Goal: Communication & Community: Answer question/provide support

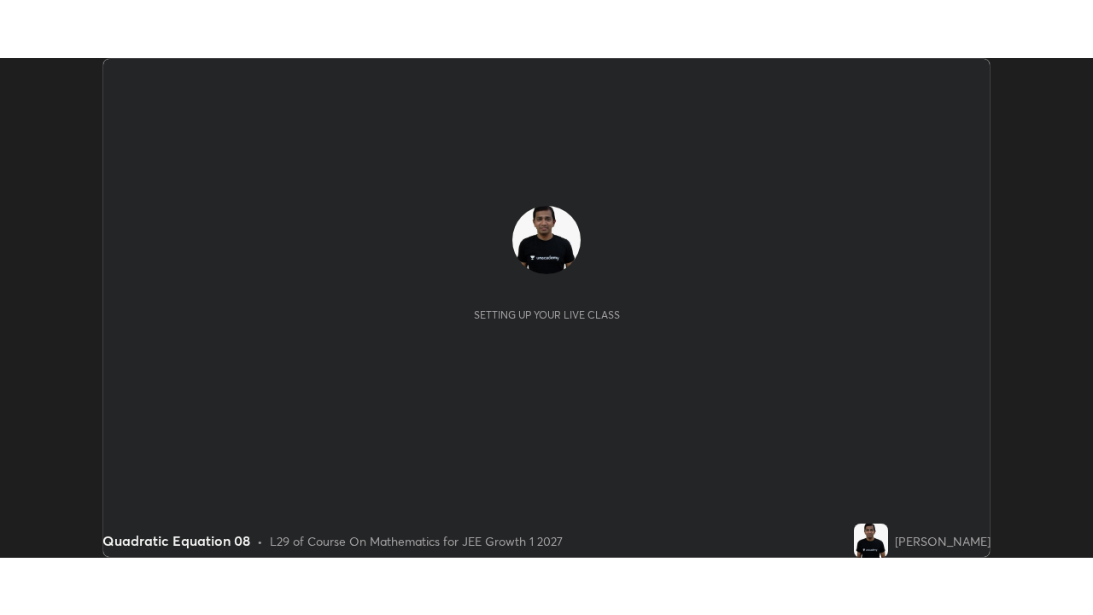
scroll to position [499, 1092]
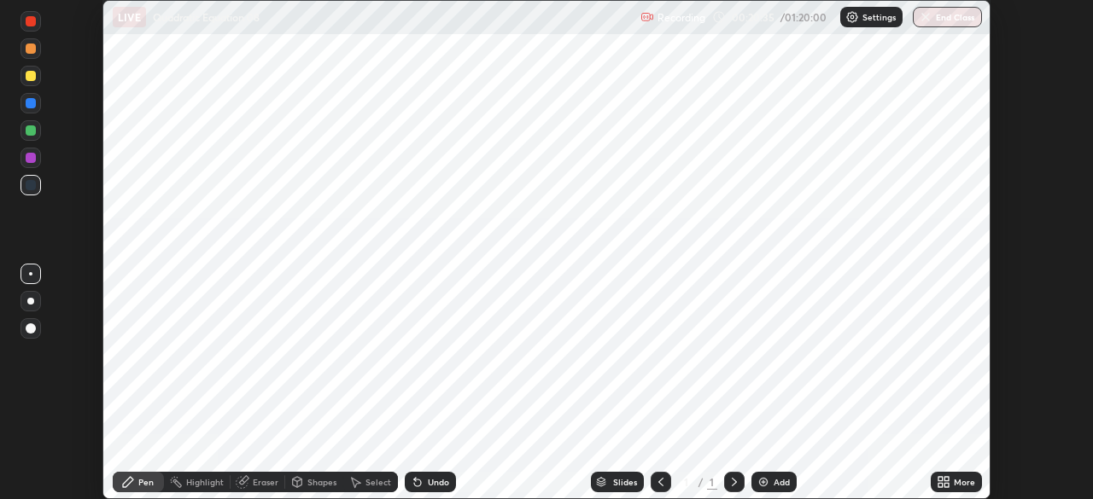
click at [783, 485] on div "Add" at bounding box center [782, 482] width 16 height 9
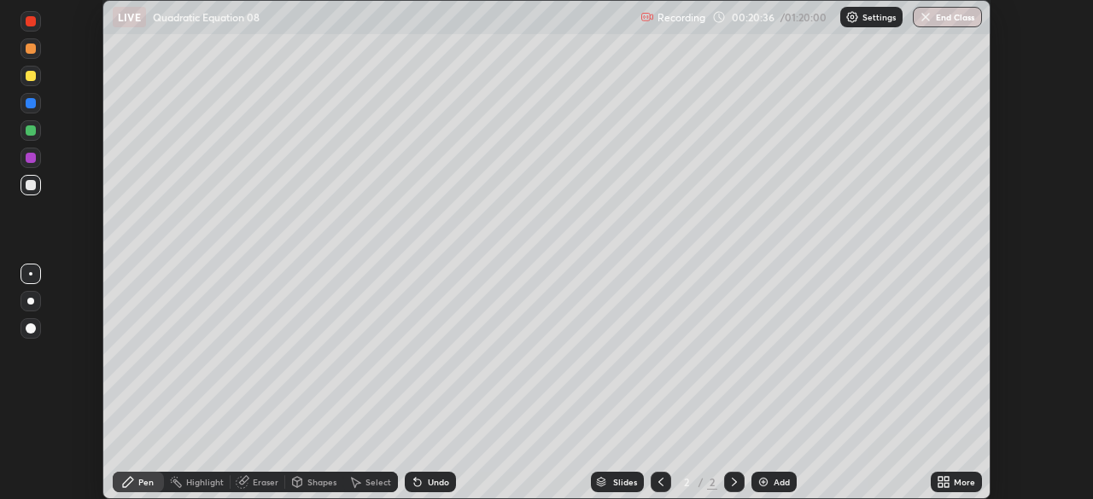
click at [944, 480] on icon at bounding box center [946, 479] width 4 height 4
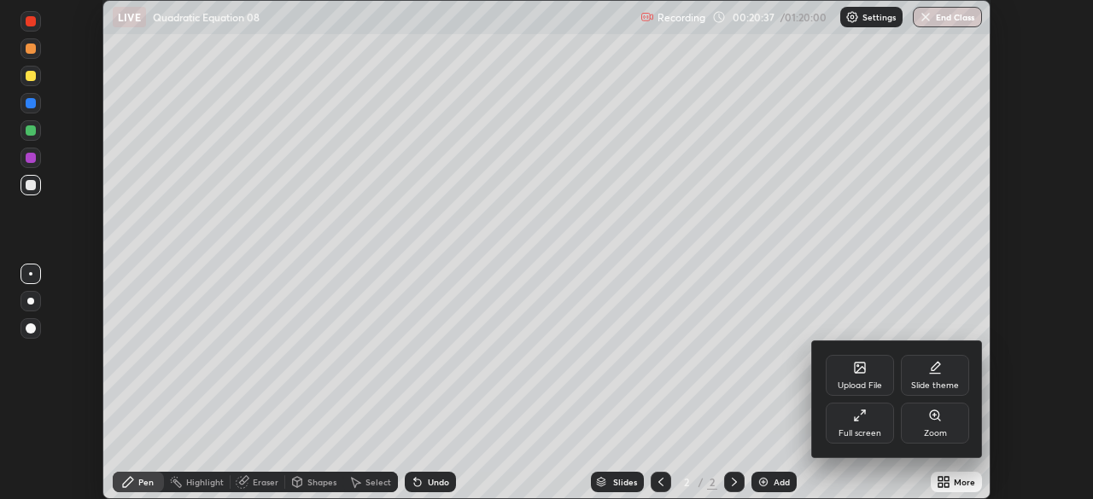
click at [862, 433] on div "Full screen" at bounding box center [859, 433] width 43 height 9
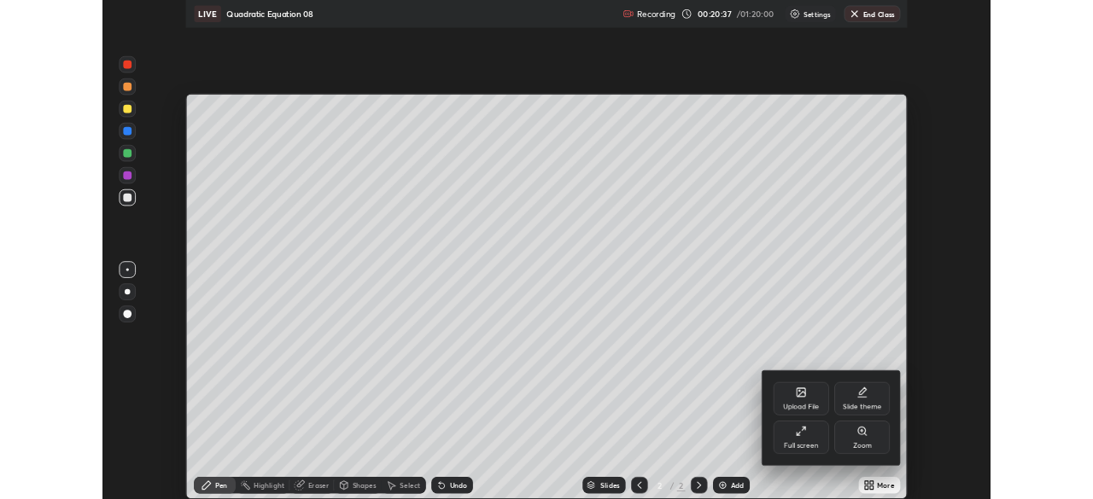
scroll to position [615, 1093]
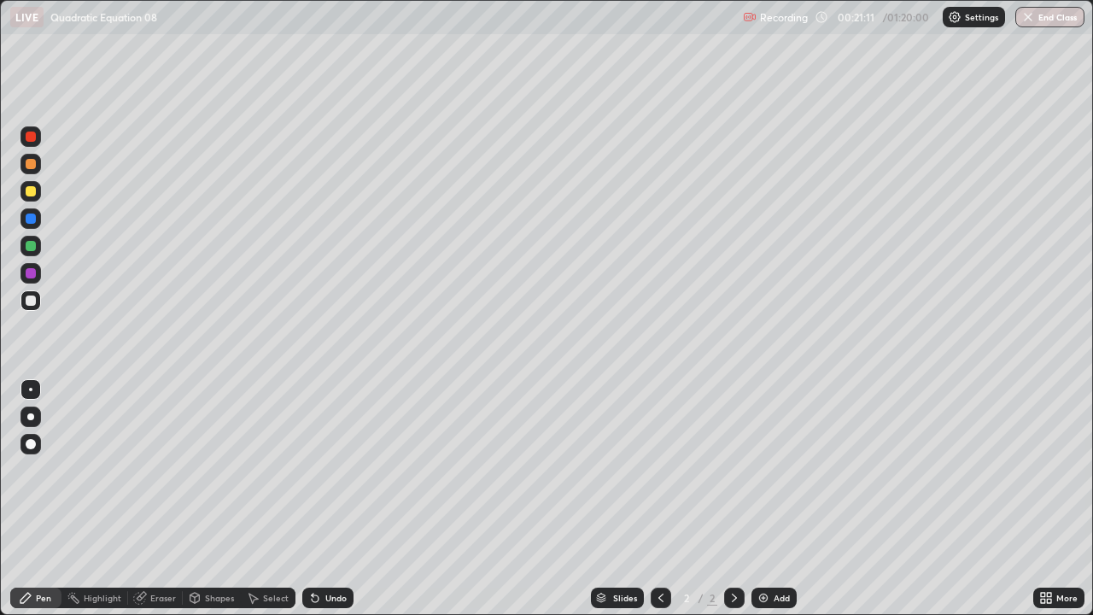
click at [338, 499] on div "Undo" at bounding box center [335, 597] width 21 height 9
click at [764, 499] on img at bounding box center [763, 598] width 14 height 14
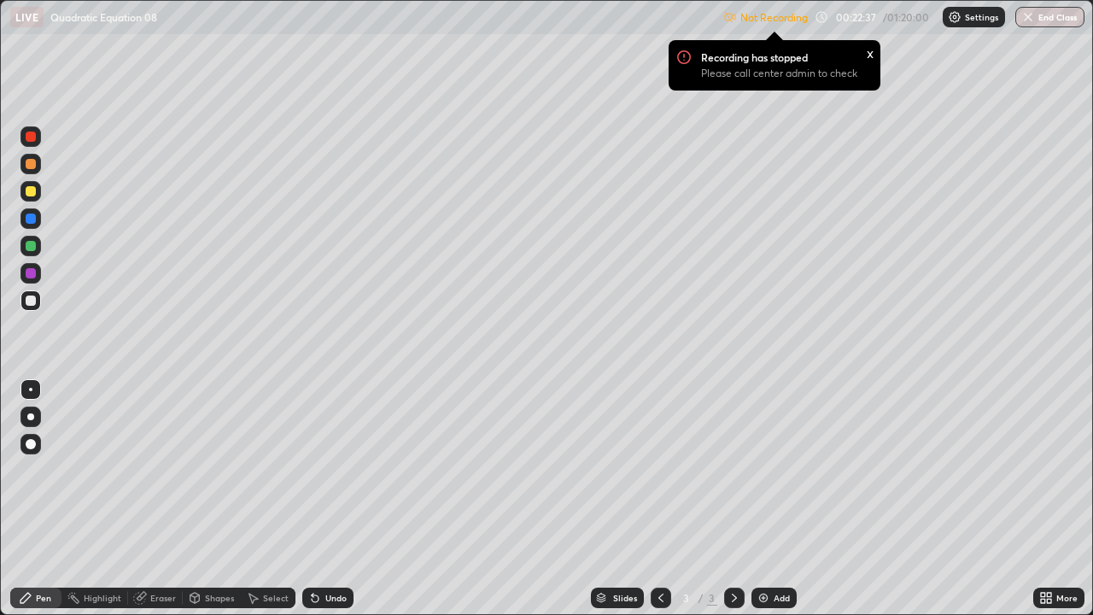
click at [826, 77] on p "Please call center admin to check" at bounding box center [779, 74] width 156 height 14
click at [795, 60] on p "Recording has stopped" at bounding box center [754, 57] width 107 height 14
click at [780, 20] on p "Not Recording" at bounding box center [773, 17] width 67 height 13
click at [867, 44] on div "x" at bounding box center [870, 53] width 7 height 18
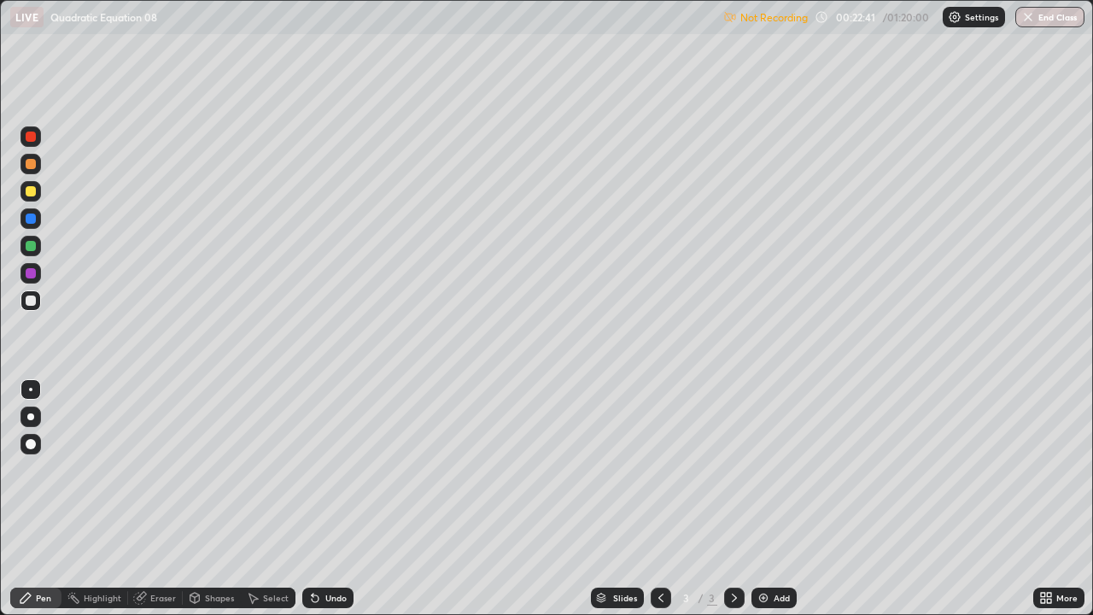
click at [797, 20] on p "Not Recording" at bounding box center [773, 17] width 67 height 13
click at [740, 20] on p "Not Recording" at bounding box center [773, 17] width 67 height 13
click at [727, 18] on img at bounding box center [730, 17] width 14 height 14
click at [731, 10] on img at bounding box center [730, 17] width 14 height 14
click at [888, 14] on div "Not Recording 00:22:43 / 01:20:00 Settings End Class" at bounding box center [903, 17] width 361 height 33
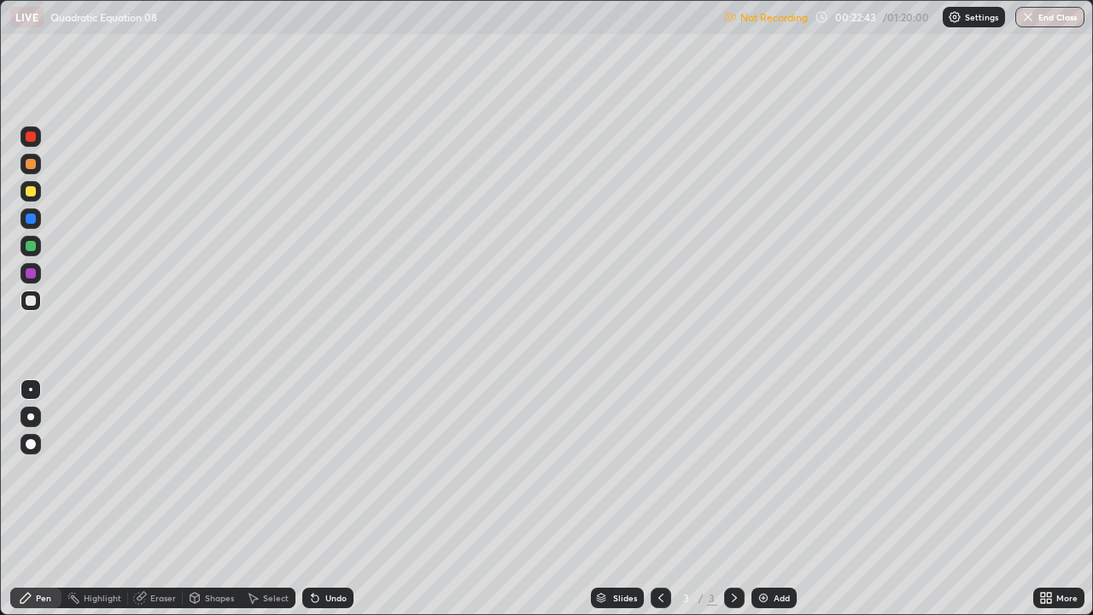
click at [780, 21] on p "Not Recording" at bounding box center [773, 17] width 67 height 13
click at [1042, 499] on icon at bounding box center [1043, 601] width 4 height 4
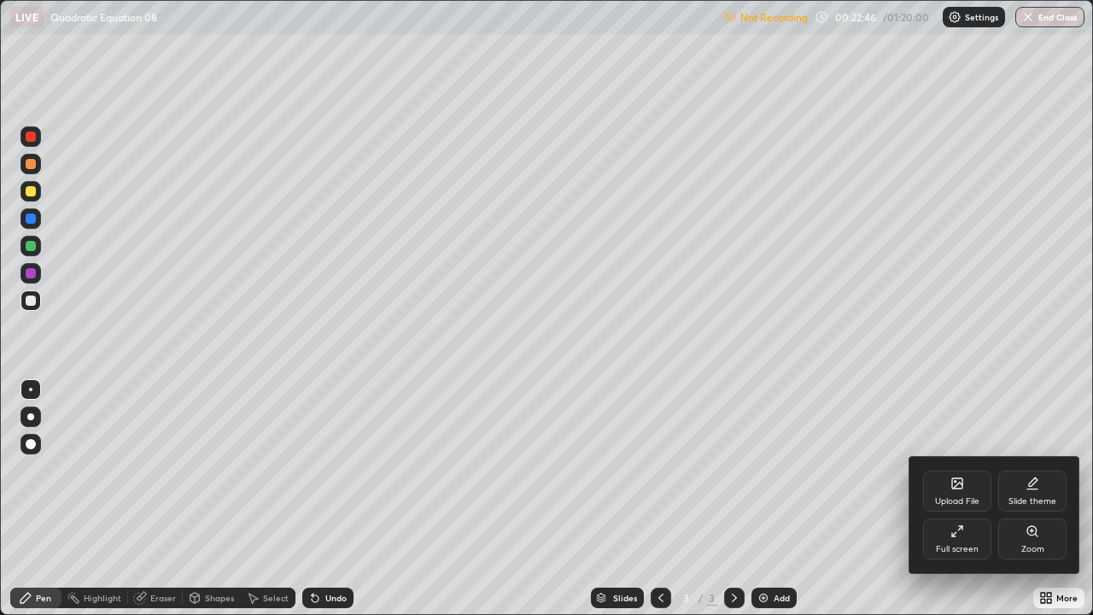
click at [963, 499] on div "Full screen" at bounding box center [957, 538] width 68 height 41
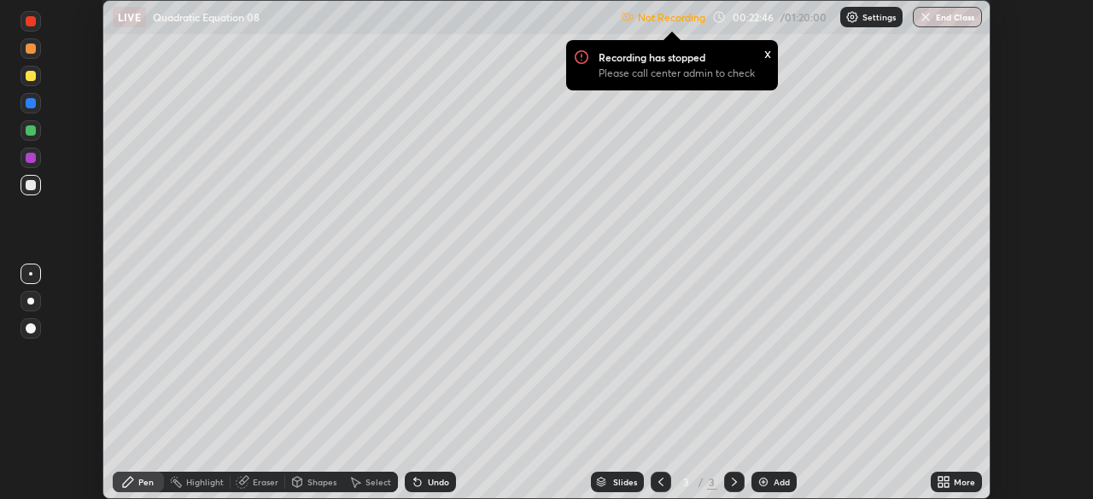
scroll to position [84881, 84287]
click at [769, 55] on div "x" at bounding box center [767, 53] width 7 height 18
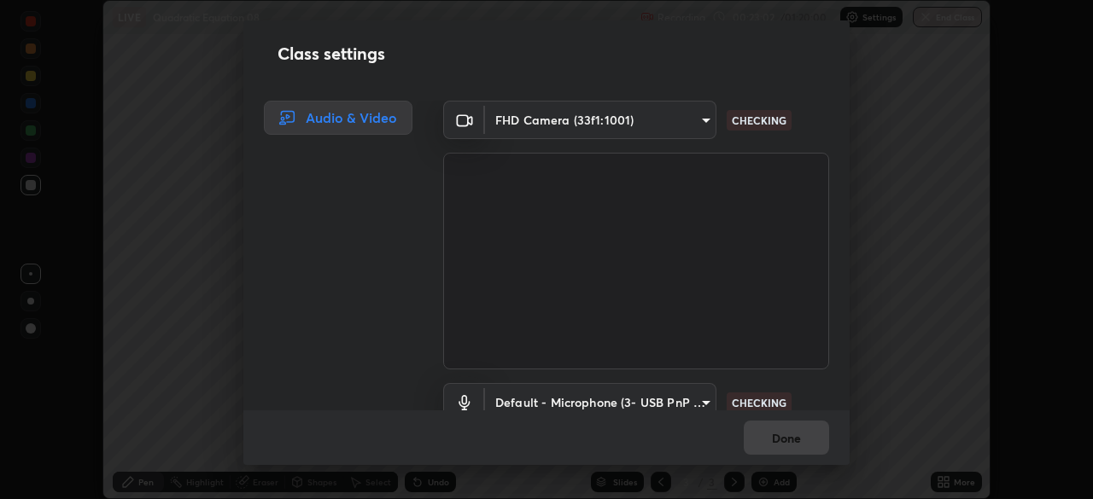
scroll to position [78, 0]
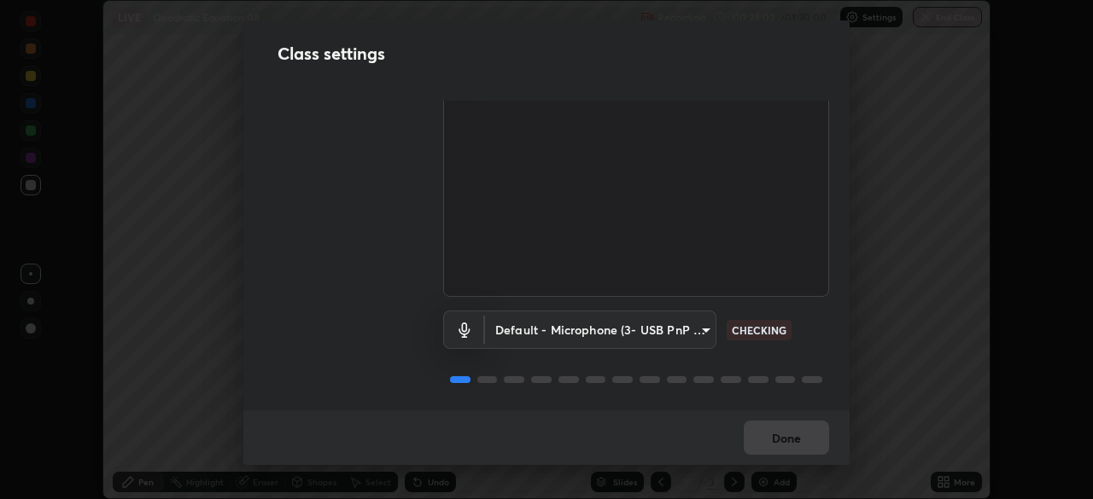
click at [792, 439] on div "Done" at bounding box center [546, 438] width 606 height 55
click at [757, 388] on div "Default - Microphone (3- USB PnP Sound Device) (08bb:2902) default CHECKING" at bounding box center [636, 354] width 386 height 114
click at [688, 329] on body "Erase all LIVE Quadratic Equation 08 Recording 00:23:04 / 01:20:00 Settings End…" at bounding box center [546, 249] width 1093 height 499
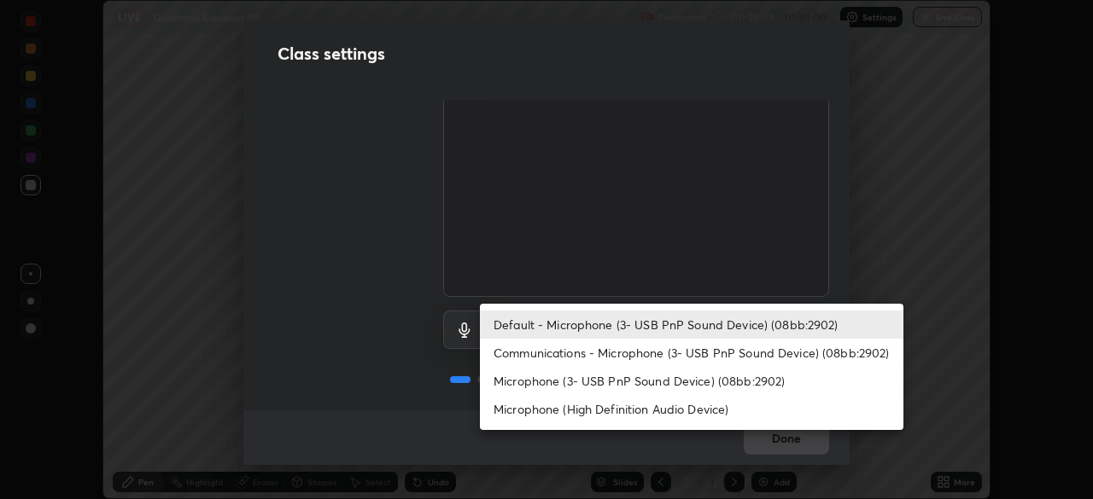
click at [741, 447] on div at bounding box center [546, 249] width 1093 height 499
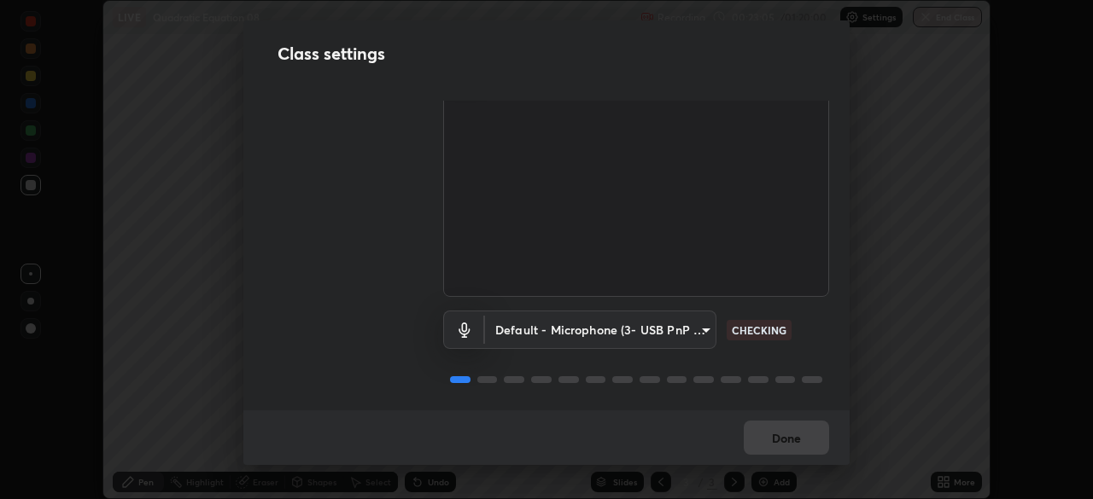
click at [771, 441] on div "Done" at bounding box center [546, 438] width 606 height 55
click at [787, 441] on div "Done" at bounding box center [546, 438] width 606 height 55
click at [684, 330] on body "Erase all LIVE Quadratic Equation 08 Recording 00:23:08 / 01:20:00 Settings End…" at bounding box center [546, 249] width 1093 height 499
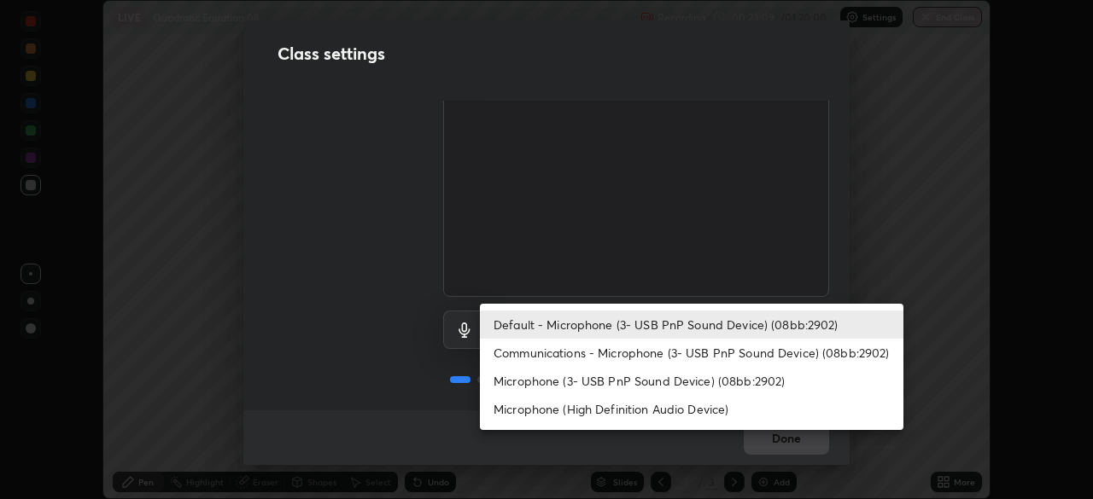
click at [724, 448] on div at bounding box center [546, 249] width 1093 height 499
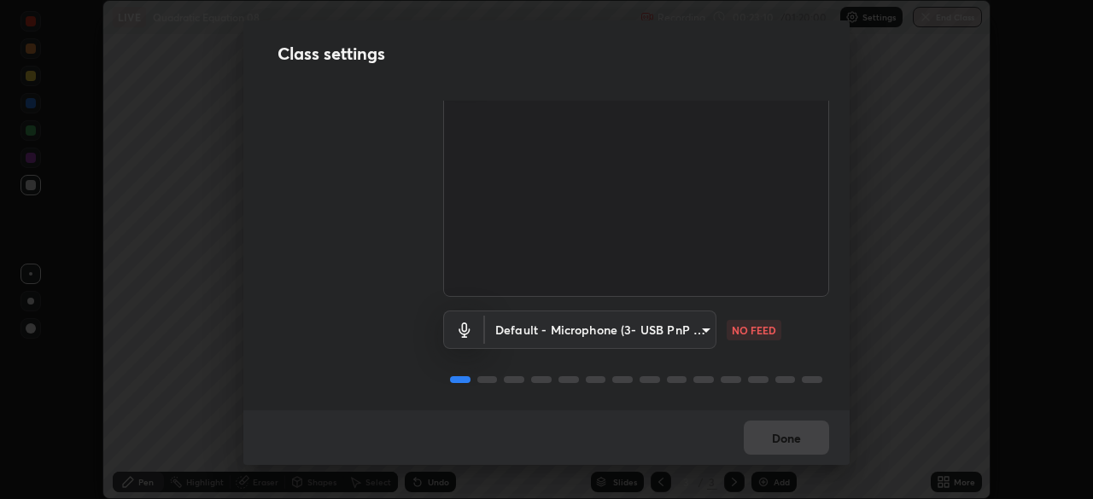
click at [784, 445] on div "Done" at bounding box center [546, 438] width 606 height 55
click at [791, 442] on div "Done" at bounding box center [546, 438] width 606 height 55
click at [789, 435] on div "Done" at bounding box center [546, 438] width 606 height 55
click at [695, 329] on body "Erase all LIVE Quadratic Equation 08 Recording 00:23:17 / 01:20:00 Settings End…" at bounding box center [546, 249] width 1093 height 499
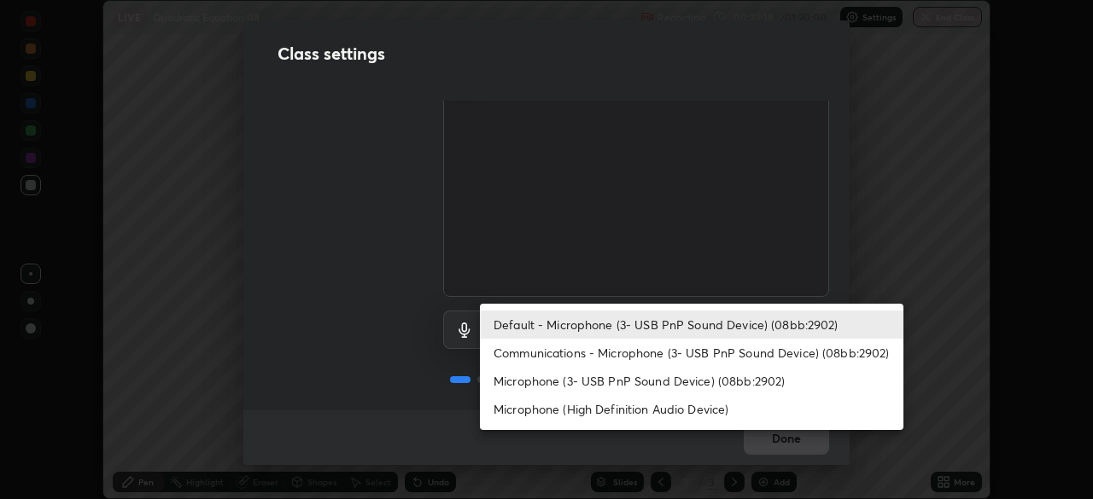
click at [731, 354] on li "Communications - Microphone (3- USB PnP Sound Device) (08bb:2902)" at bounding box center [691, 353] width 423 height 28
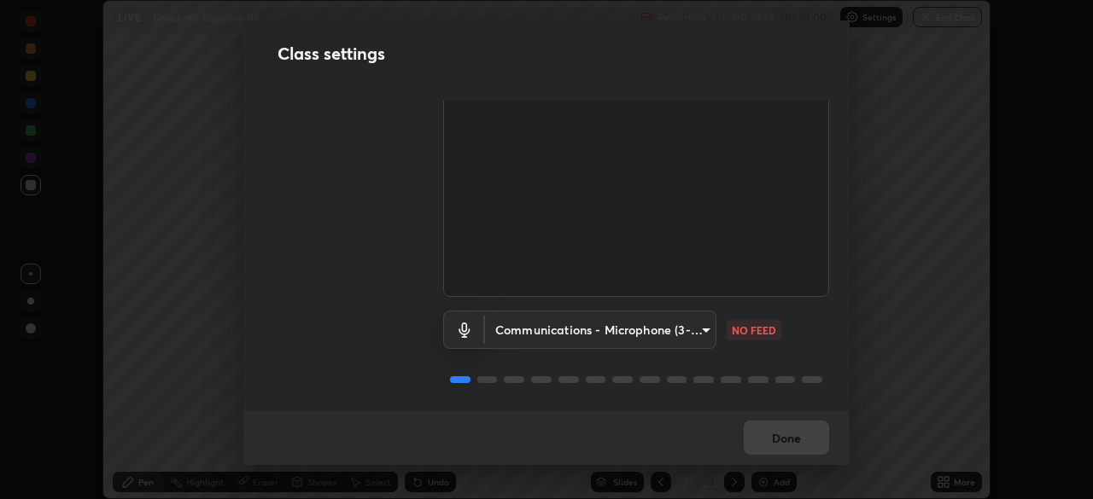
click at [693, 321] on body "Erase all LIVE Quadratic Equation 08 Recording 00:23:19 / 01:20:00 Settings End…" at bounding box center [546, 249] width 1093 height 499
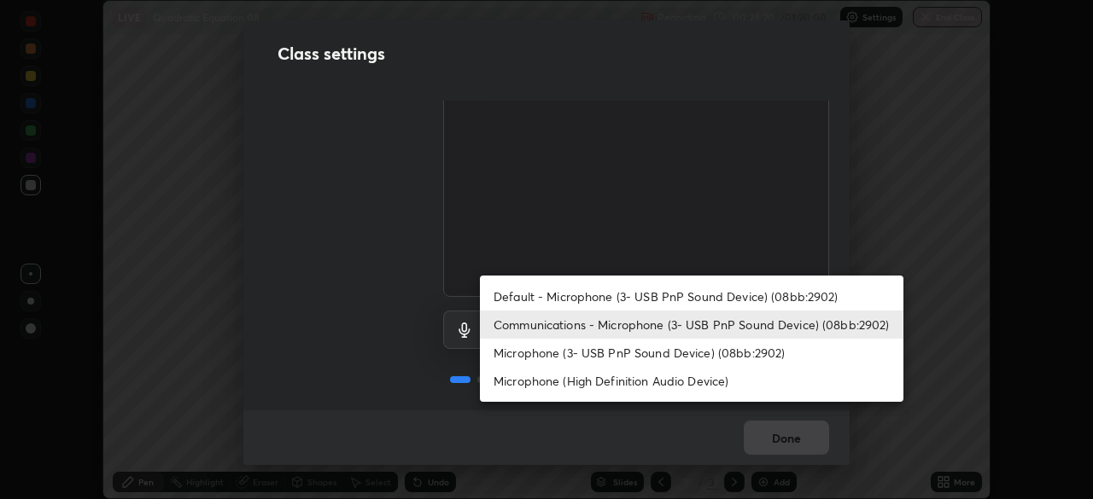
click at [719, 299] on li "Default - Microphone (3- USB PnP Sound Device) (08bb:2902)" at bounding box center [691, 297] width 423 height 28
type input "default"
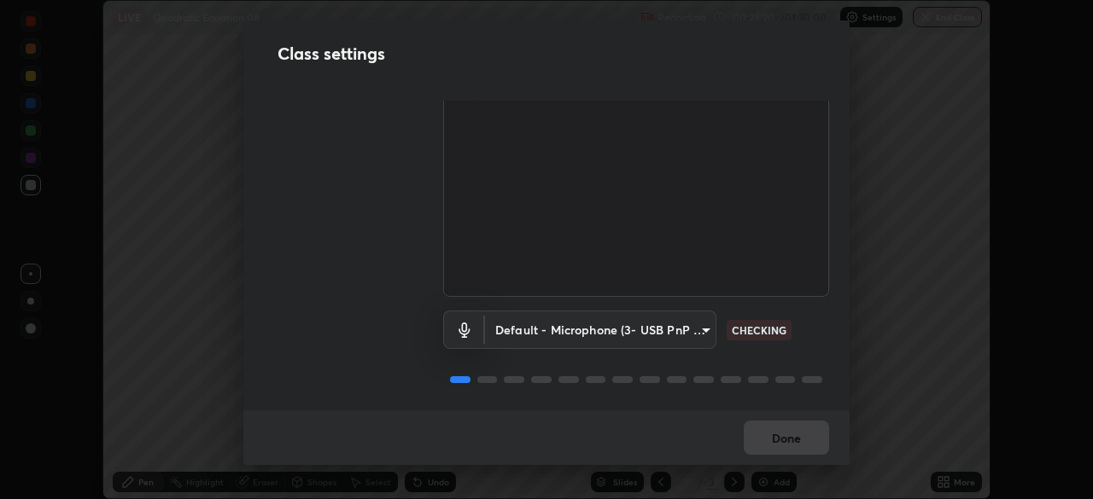
click at [800, 431] on div "Done" at bounding box center [546, 438] width 606 height 55
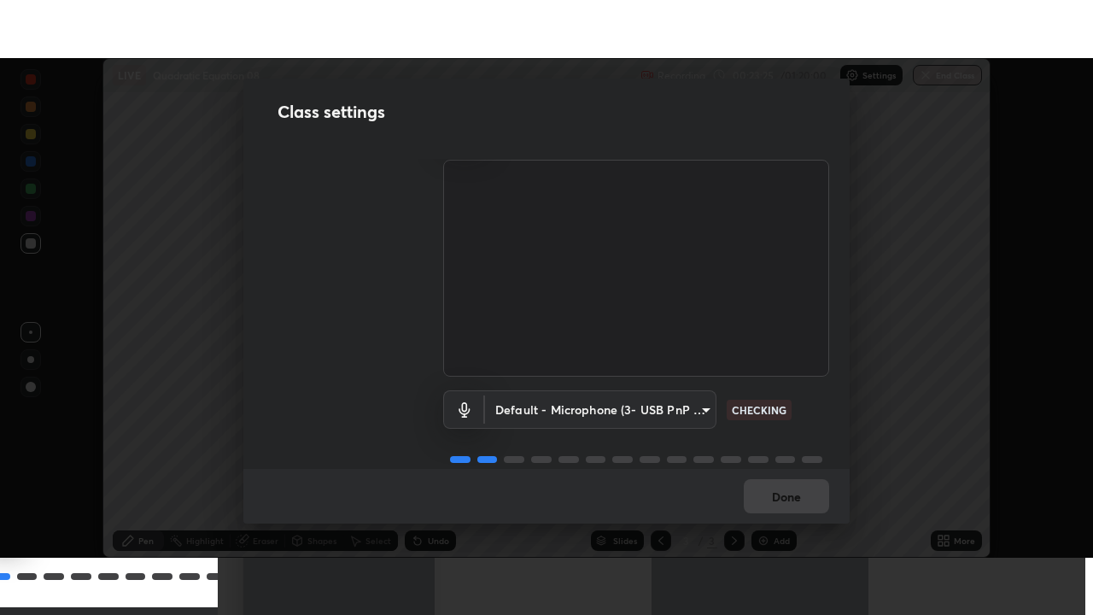
scroll to position [3, 0]
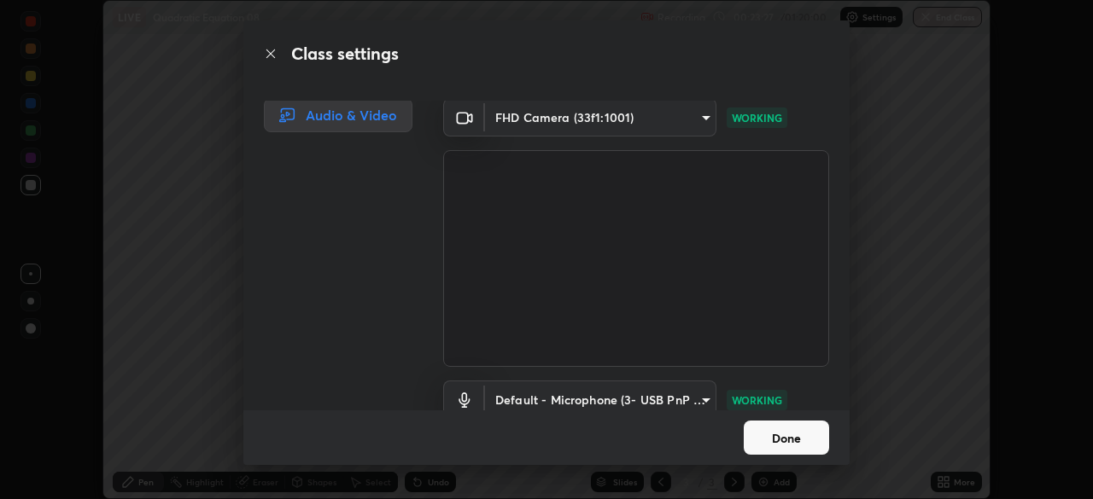
click at [805, 444] on button "Done" at bounding box center [786, 438] width 85 height 34
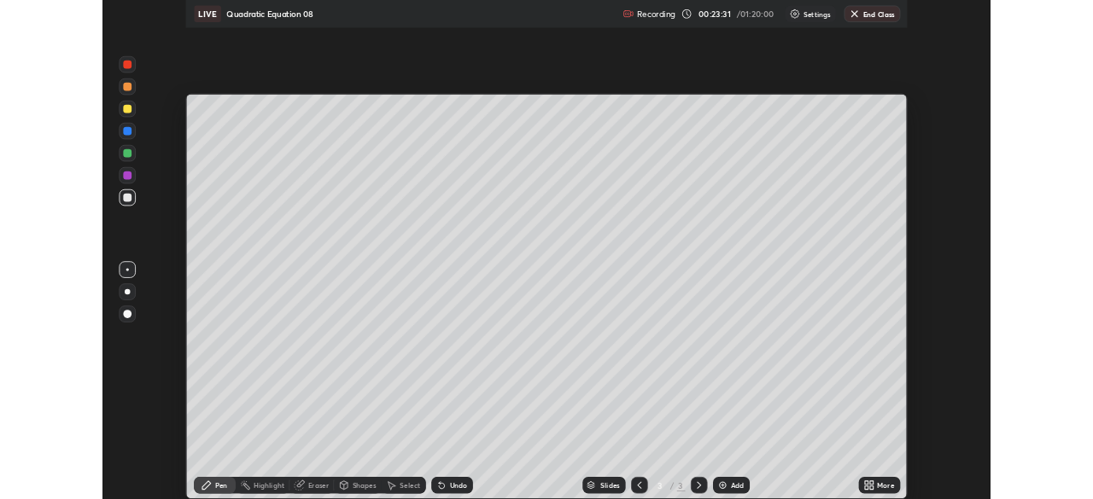
scroll to position [615, 1093]
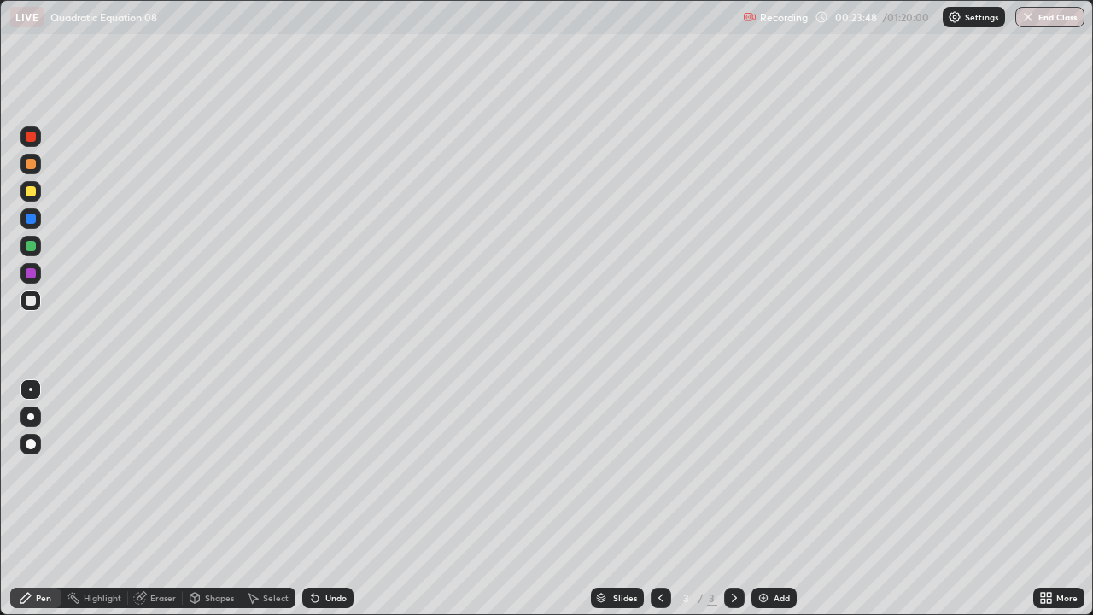
click at [150, 499] on div "Eraser" at bounding box center [163, 597] width 26 height 9
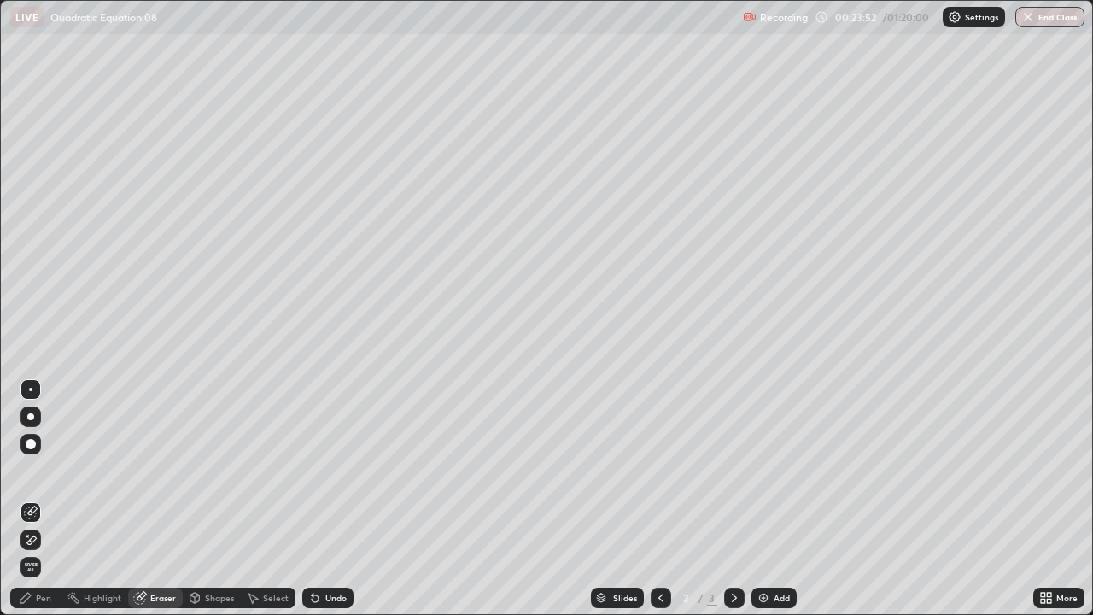
click at [105, 499] on div "Highlight" at bounding box center [103, 597] width 38 height 9
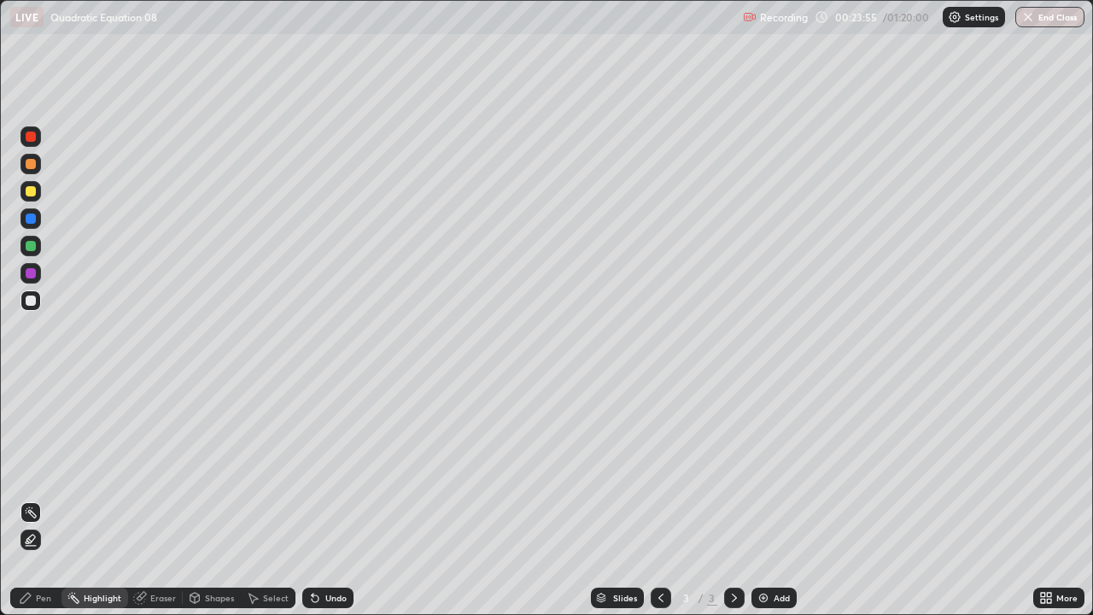
click at [161, 499] on div "Eraser" at bounding box center [163, 597] width 26 height 9
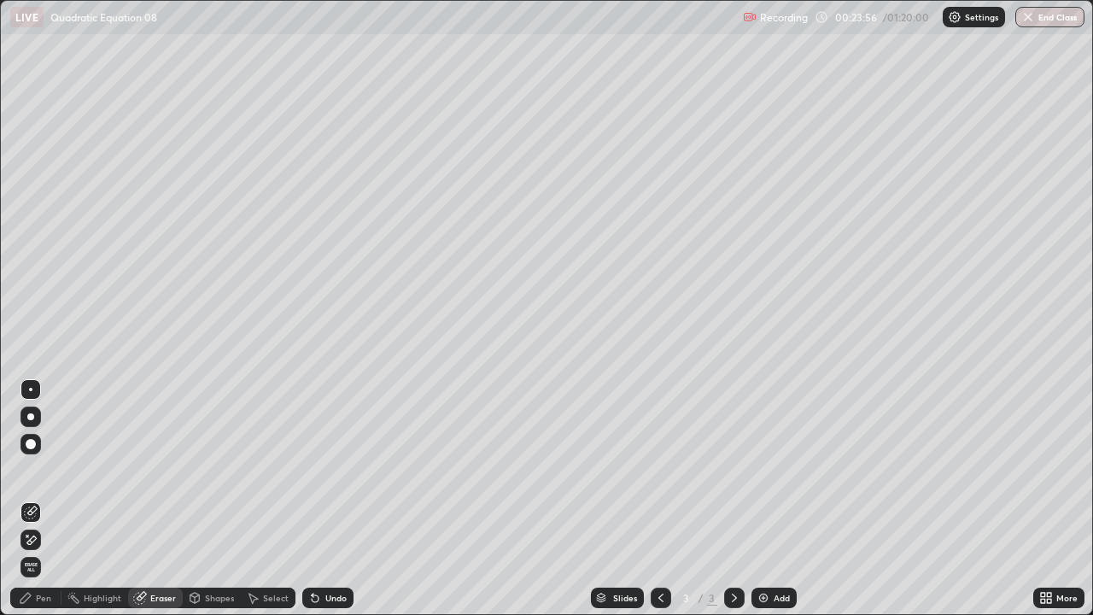
click at [166, 499] on div "Eraser" at bounding box center [163, 597] width 26 height 9
click at [27, 499] on span "Erase all" at bounding box center [30, 567] width 19 height 10
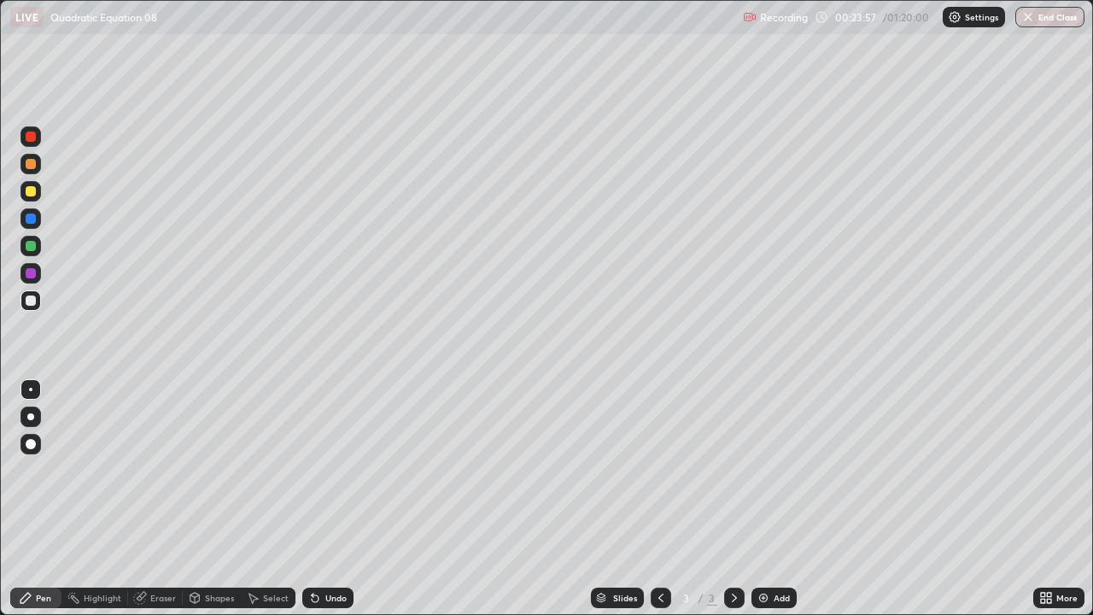
click at [42, 499] on div "Pen" at bounding box center [43, 597] width 15 height 9
click at [332, 499] on div "Undo" at bounding box center [335, 597] width 21 height 9
click at [329, 499] on div "Undo" at bounding box center [327, 597] width 51 height 20
click at [333, 499] on div "Undo" at bounding box center [327, 597] width 51 height 20
click at [334, 499] on div "Undo" at bounding box center [327, 597] width 51 height 20
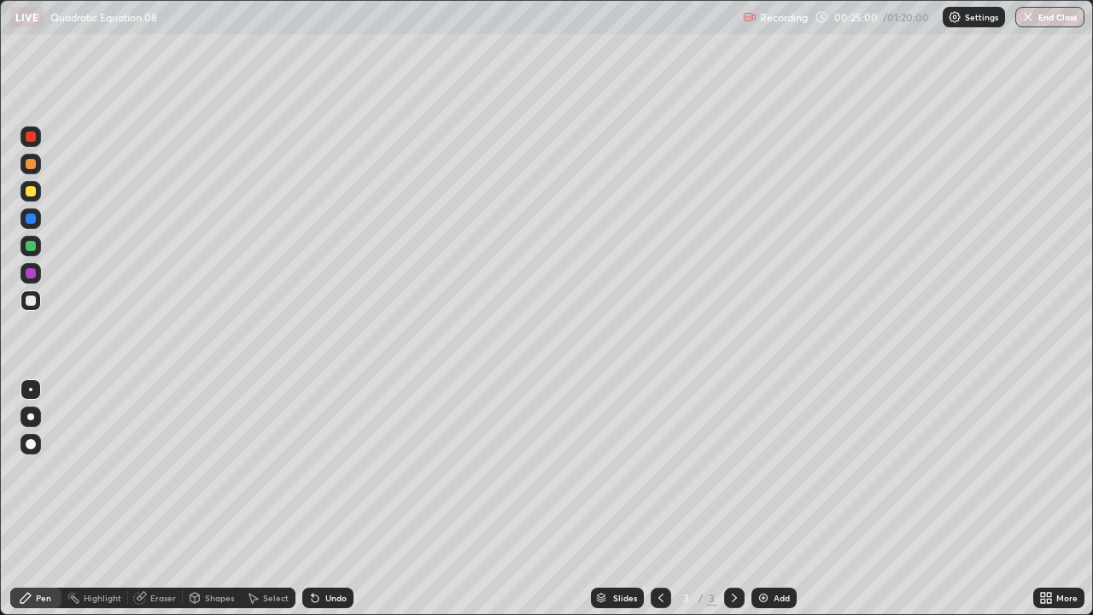
click at [334, 499] on div "Undo" at bounding box center [327, 597] width 51 height 20
click at [326, 499] on div "Undo" at bounding box center [335, 597] width 21 height 9
click at [777, 499] on div "Add" at bounding box center [782, 597] width 16 height 9
click at [156, 499] on div "Eraser" at bounding box center [163, 597] width 26 height 9
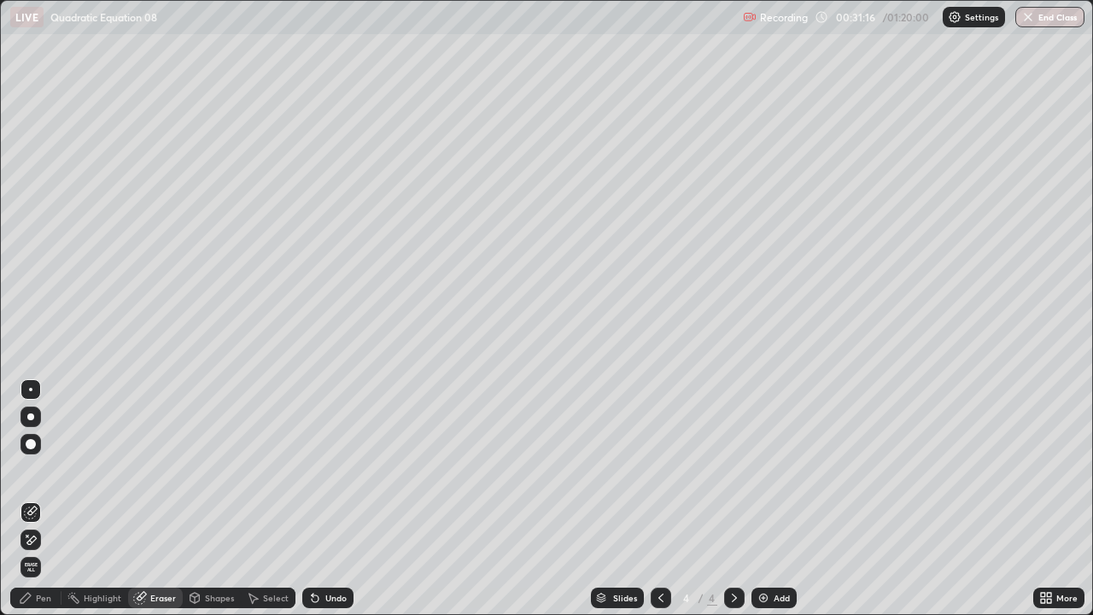
click at [33, 499] on icon at bounding box center [31, 540] width 14 height 15
click at [40, 499] on div "Pen" at bounding box center [43, 597] width 15 height 9
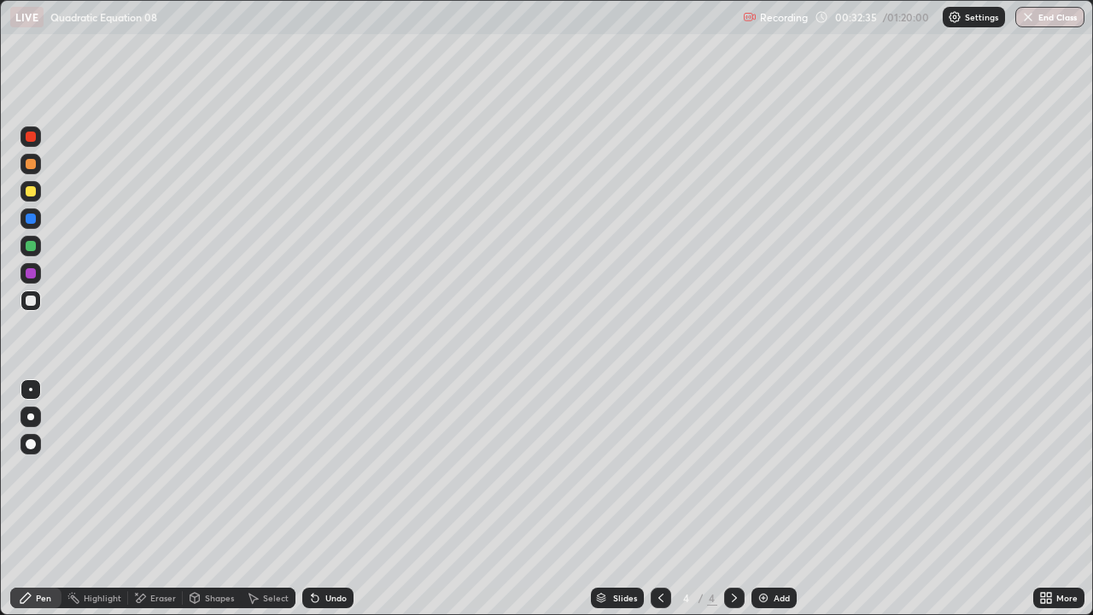
click at [344, 499] on div "Undo" at bounding box center [335, 597] width 21 height 9
click at [345, 499] on div "Undo" at bounding box center [327, 597] width 51 height 20
click at [343, 499] on div "Undo" at bounding box center [327, 597] width 51 height 20
click at [166, 499] on div "Eraser" at bounding box center [163, 597] width 26 height 9
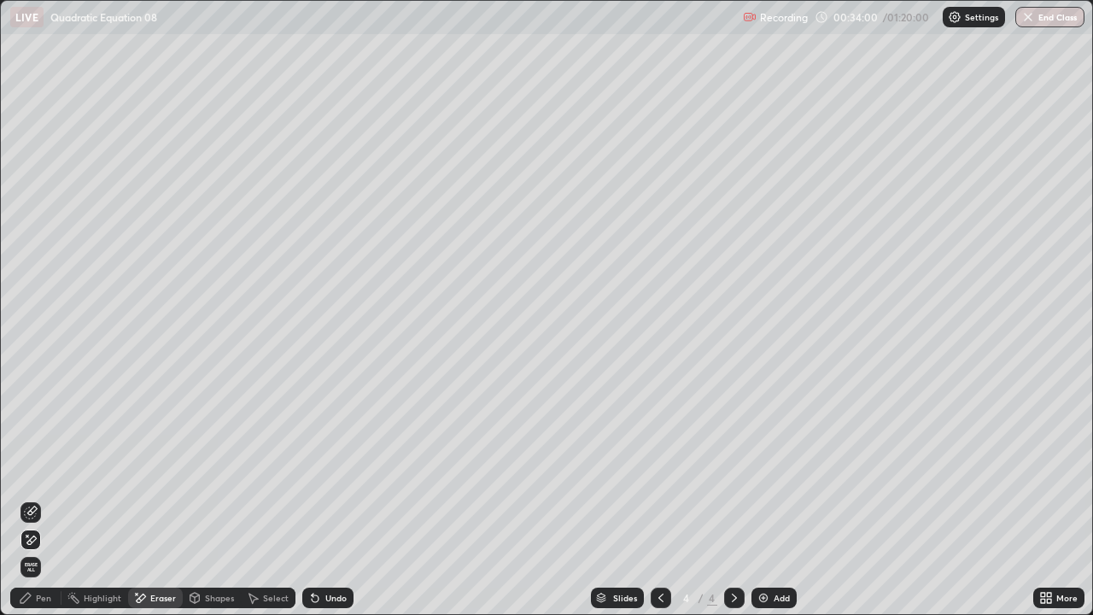
click at [39, 499] on div "Pen" at bounding box center [43, 597] width 15 height 9
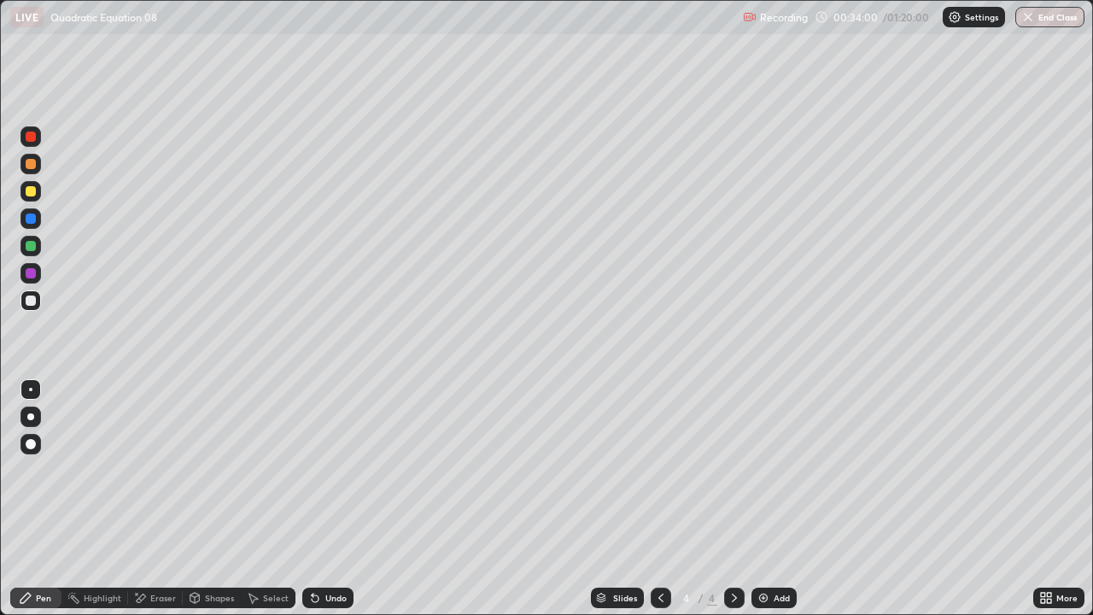
click at [36, 499] on div "Pen" at bounding box center [43, 597] width 15 height 9
click at [766, 499] on img at bounding box center [763, 598] width 14 height 14
click at [329, 499] on div "Undo" at bounding box center [327, 597] width 51 height 20
click at [340, 499] on div "Undo" at bounding box center [335, 597] width 21 height 9
click at [661, 499] on icon at bounding box center [660, 597] width 5 height 9
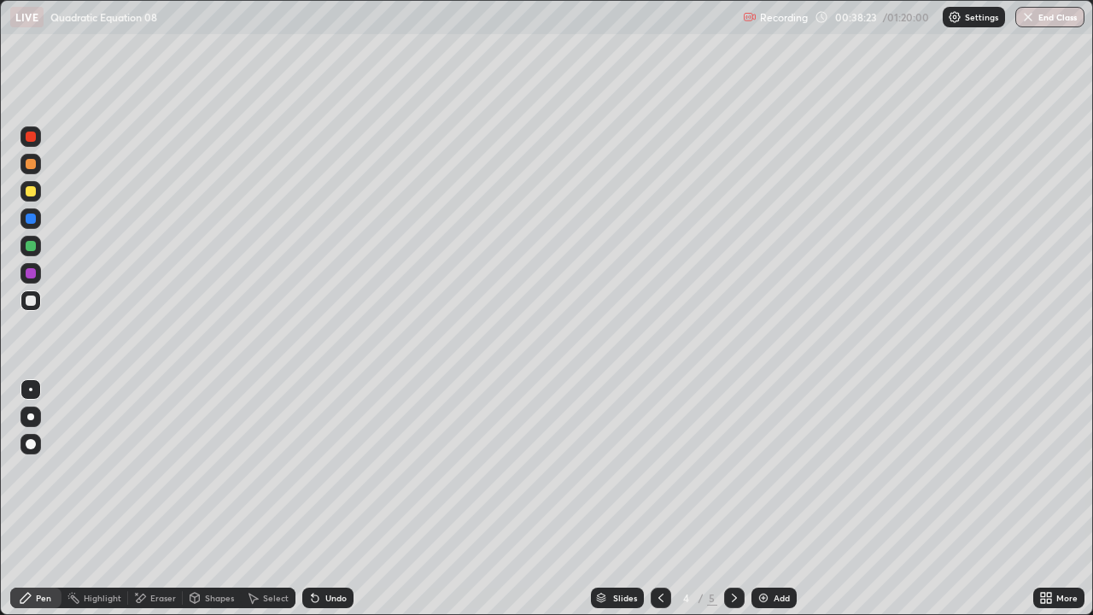
click at [734, 499] on icon at bounding box center [734, 597] width 5 height 9
click at [783, 499] on div "Add" at bounding box center [782, 597] width 16 height 9
click at [651, 499] on div at bounding box center [661, 597] width 20 height 20
click at [730, 499] on icon at bounding box center [734, 598] width 14 height 14
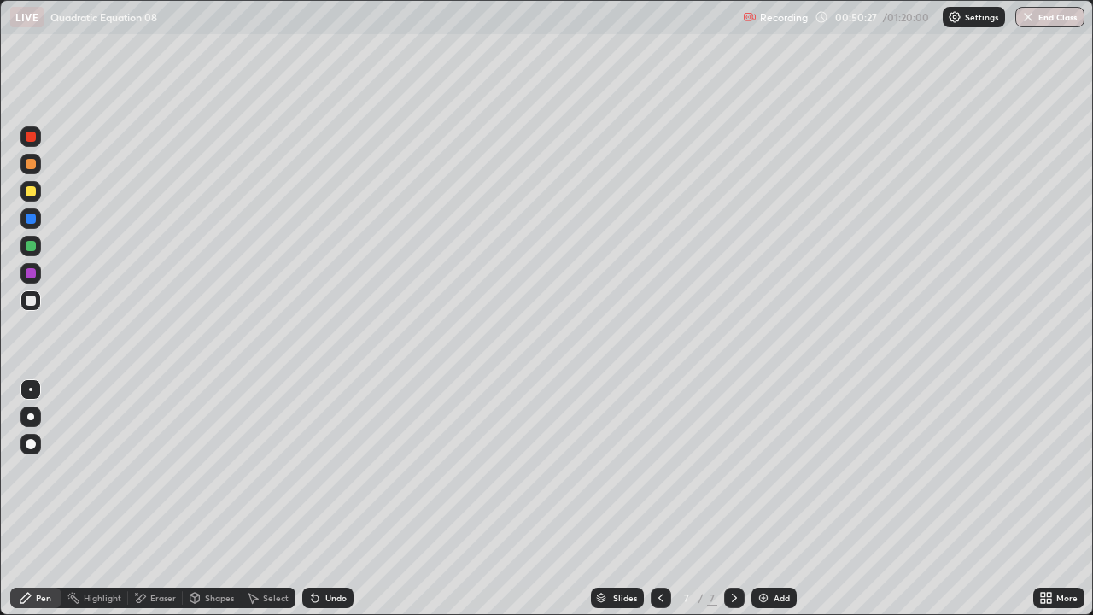
click at [342, 499] on div "Undo" at bounding box center [327, 597] width 51 height 20
click at [322, 499] on div "Undo" at bounding box center [327, 597] width 51 height 20
click at [779, 499] on div "Add" at bounding box center [782, 597] width 16 height 9
click at [327, 499] on div "Undo" at bounding box center [335, 597] width 21 height 9
click at [327, 499] on div "Undo" at bounding box center [327, 597] width 51 height 20
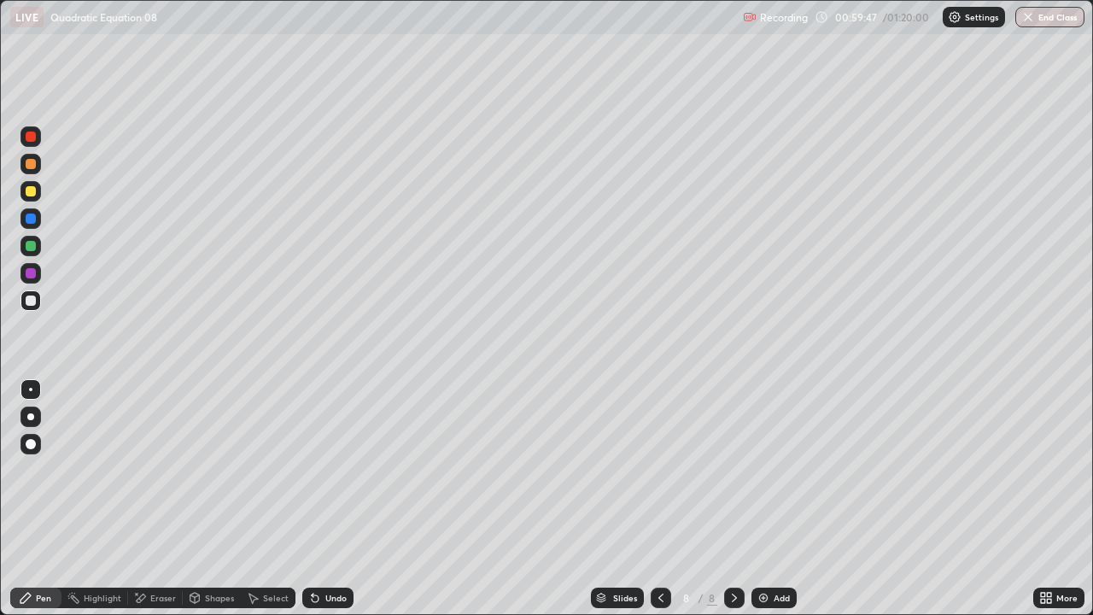
click at [163, 499] on div "Eraser" at bounding box center [163, 597] width 26 height 9
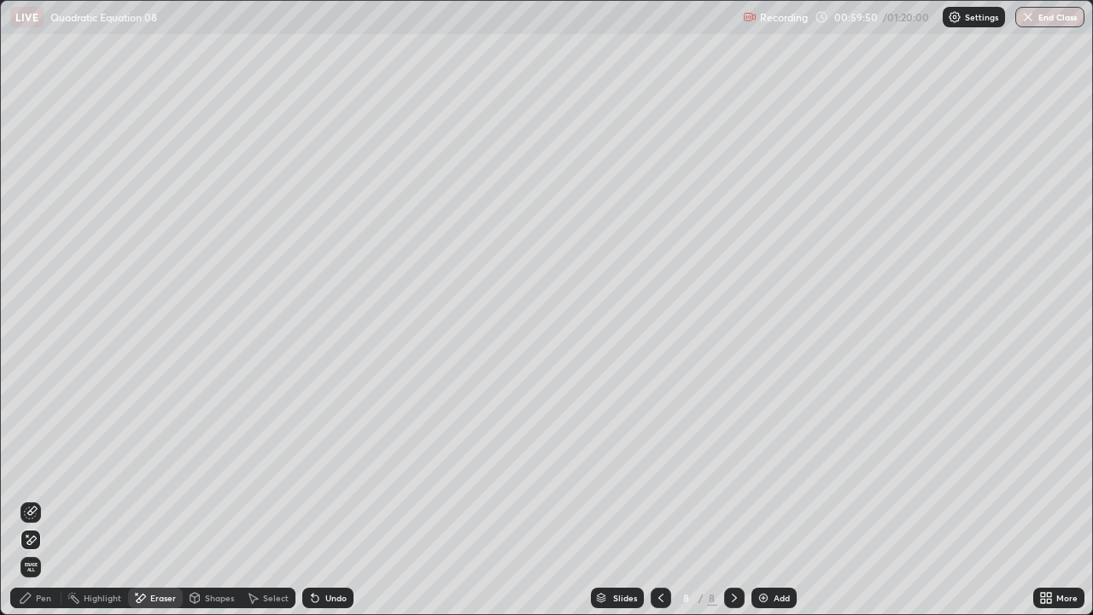
click at [42, 499] on div "Pen" at bounding box center [43, 597] width 15 height 9
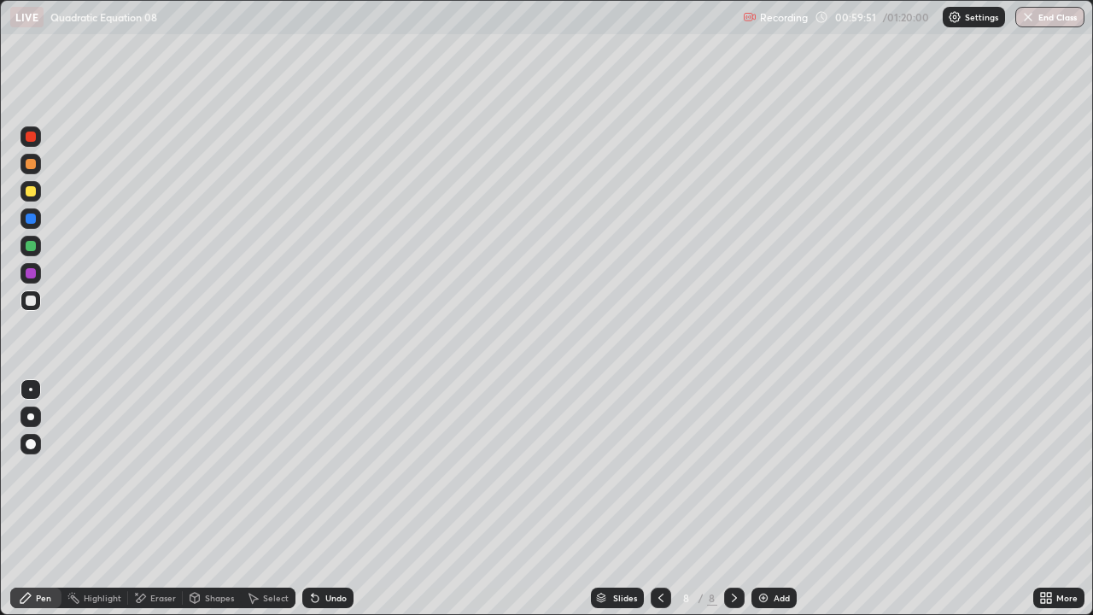
click at [39, 499] on div "Pen" at bounding box center [35, 597] width 51 height 20
click at [328, 499] on div "Undo" at bounding box center [335, 597] width 21 height 9
click at [320, 499] on div "Undo" at bounding box center [327, 597] width 51 height 20
click at [318, 499] on icon at bounding box center [315, 598] width 14 height 14
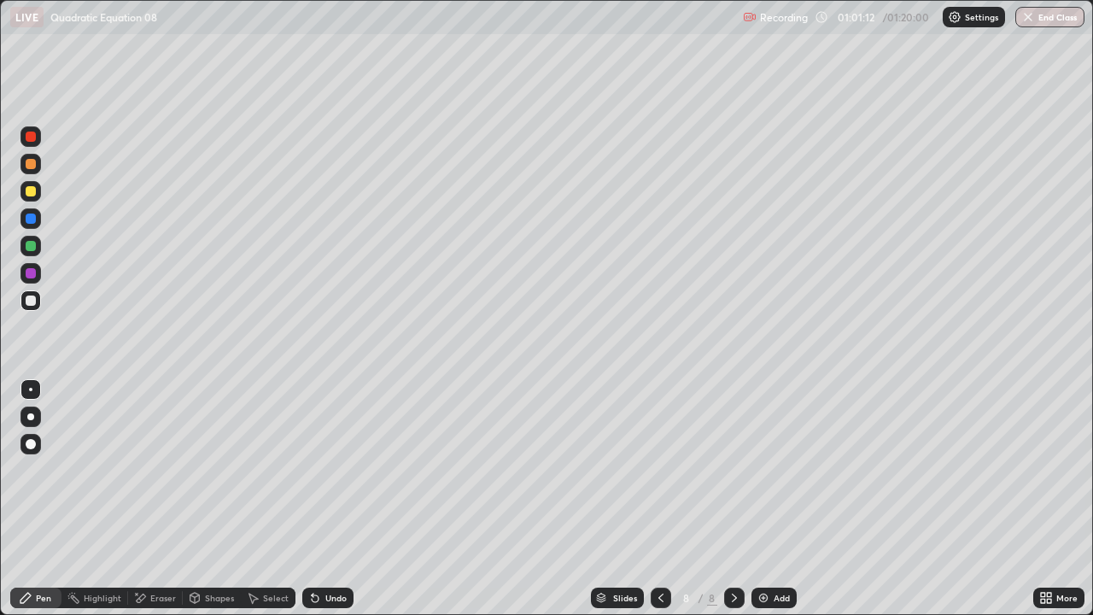
click at [319, 499] on div "Undo" at bounding box center [327, 597] width 51 height 20
click at [324, 499] on div "Undo" at bounding box center [327, 597] width 51 height 20
click at [155, 499] on div "Eraser" at bounding box center [163, 597] width 26 height 9
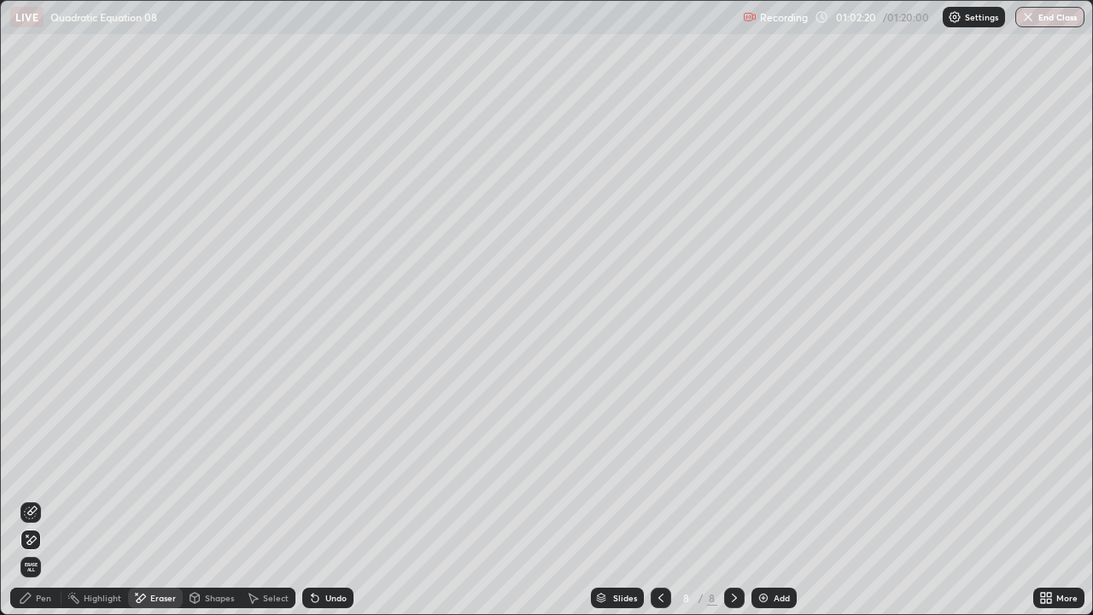
click at [32, 499] on div "Pen" at bounding box center [35, 597] width 51 height 20
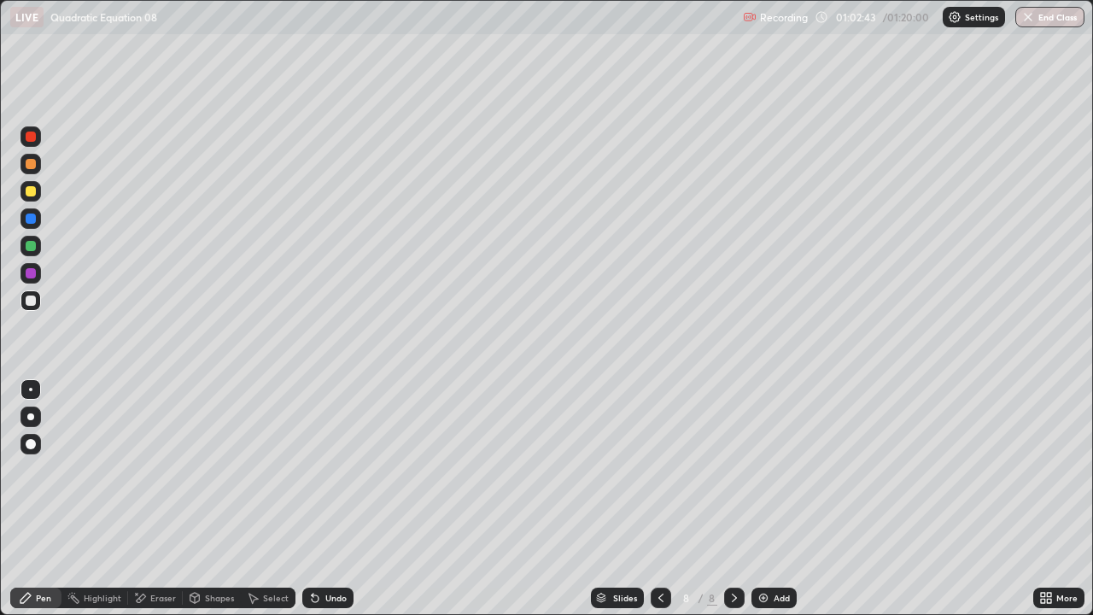
click at [312, 499] on icon at bounding box center [315, 598] width 7 height 7
click at [309, 499] on div "Undo" at bounding box center [327, 597] width 51 height 20
click at [320, 499] on div "Undo" at bounding box center [327, 597] width 51 height 20
click at [330, 499] on div "Undo" at bounding box center [335, 597] width 21 height 9
click at [33, 198] on div at bounding box center [30, 191] width 20 height 20
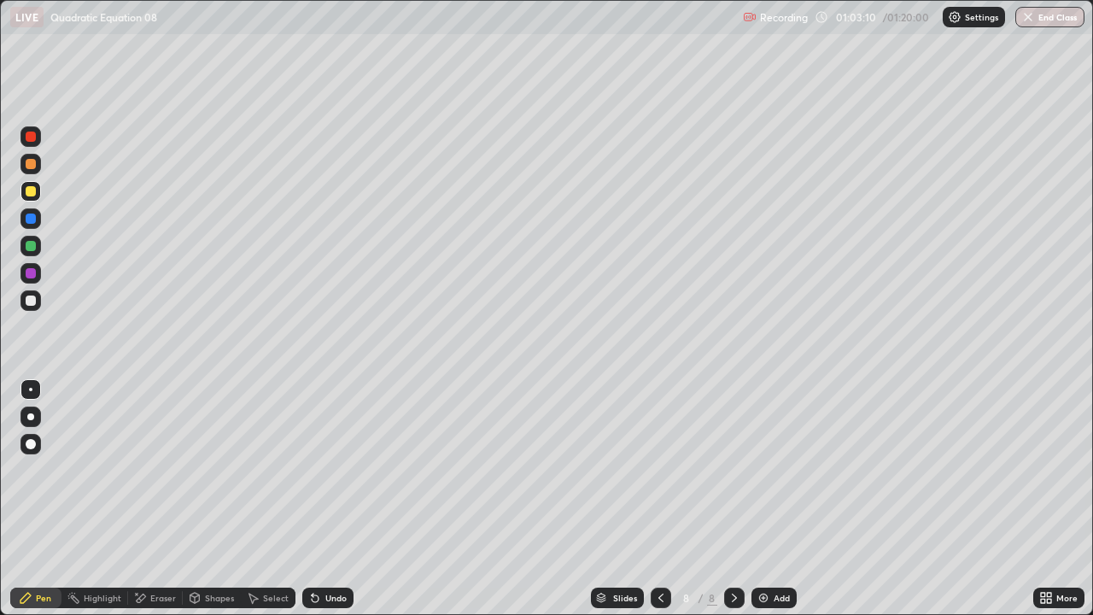
click at [100, 499] on div "Highlight" at bounding box center [103, 597] width 38 height 9
click at [328, 499] on div "Undo" at bounding box center [327, 597] width 51 height 20
click at [38, 499] on div "Pen" at bounding box center [43, 597] width 15 height 9
click at [157, 499] on div "Eraser" at bounding box center [155, 597] width 55 height 20
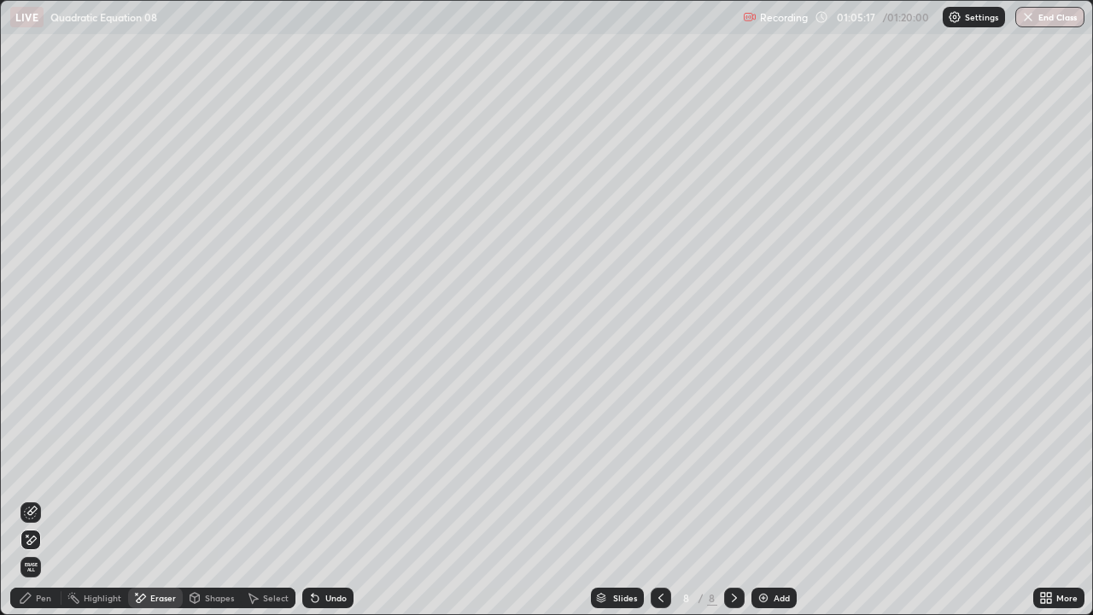
click at [101, 499] on div "Highlight" at bounding box center [103, 597] width 38 height 9
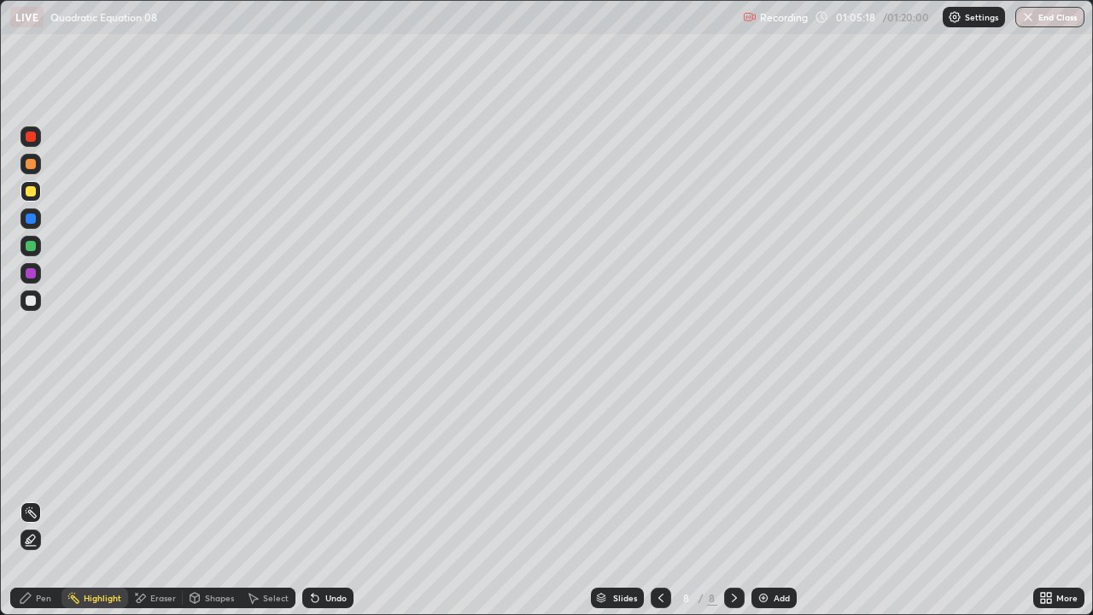
click at [28, 244] on div at bounding box center [31, 246] width 10 height 10
click at [774, 499] on div "Add" at bounding box center [773, 597] width 45 height 20
click at [32, 499] on icon at bounding box center [26, 598] width 14 height 14
click at [30, 296] on div at bounding box center [31, 300] width 10 height 10
click at [328, 499] on div "Undo" at bounding box center [335, 597] width 21 height 9
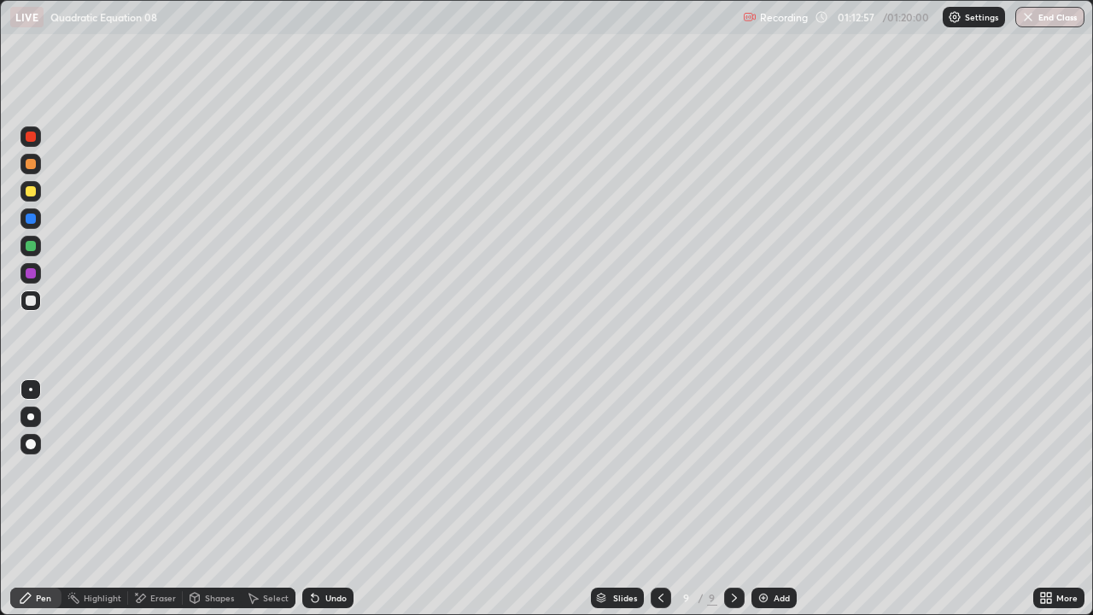
click at [659, 499] on icon at bounding box center [661, 598] width 14 height 14
click at [333, 499] on div "Undo" at bounding box center [335, 597] width 21 height 9
click at [100, 499] on div "Highlight" at bounding box center [103, 597] width 38 height 9
click at [30, 192] on div at bounding box center [31, 191] width 10 height 10
click at [1046, 10] on button "End Class" at bounding box center [1049, 17] width 69 height 20
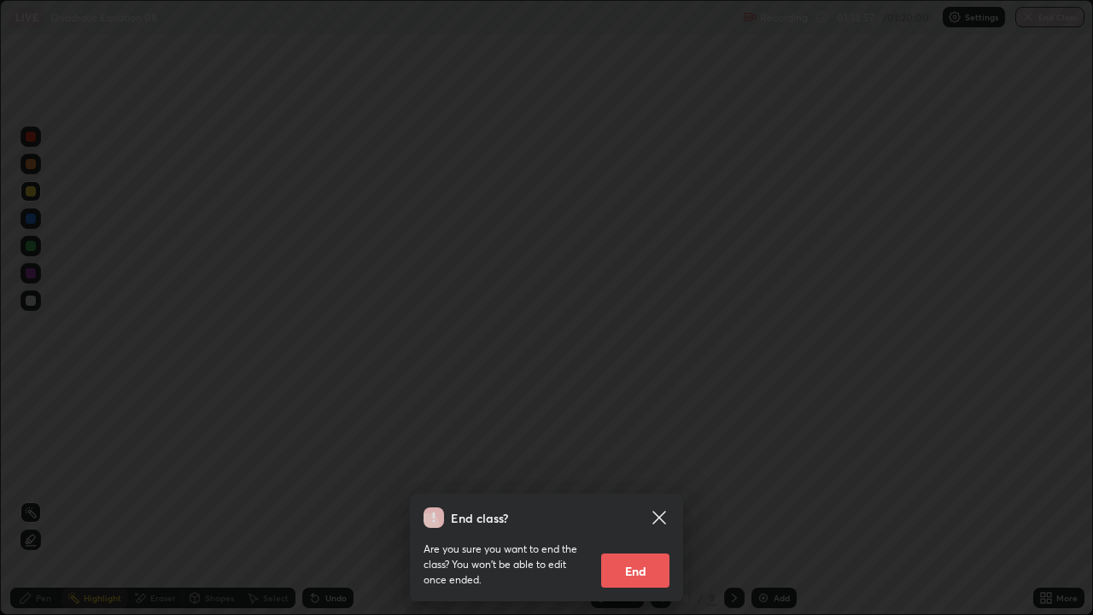
click at [648, 499] on button "End" at bounding box center [635, 570] width 68 height 34
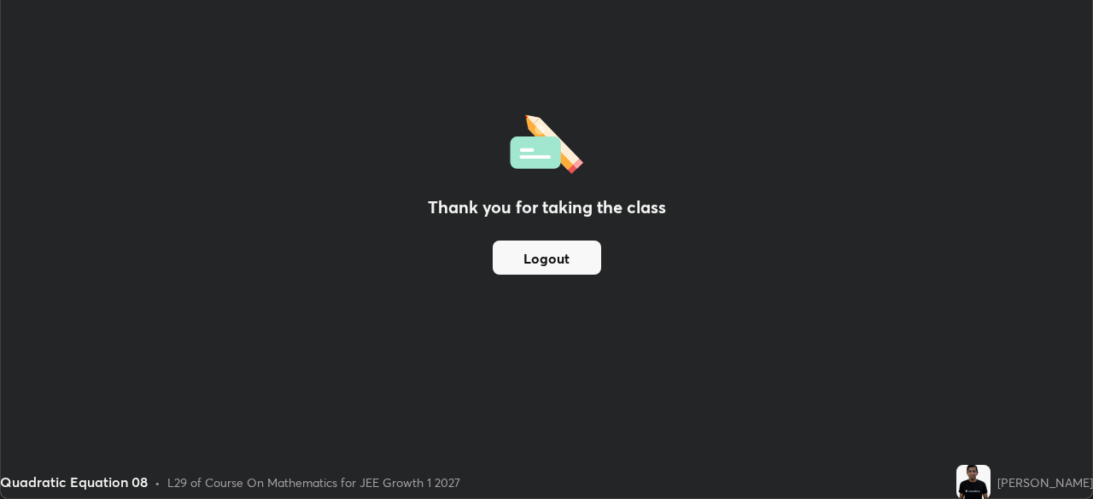
scroll to position [84881, 84287]
